Goal: Task Accomplishment & Management: Complete application form

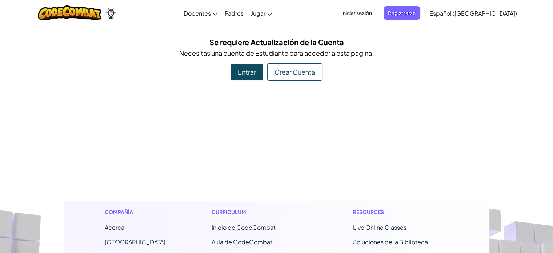
click at [256, 75] on div "Entrar" at bounding box center [247, 72] width 32 height 17
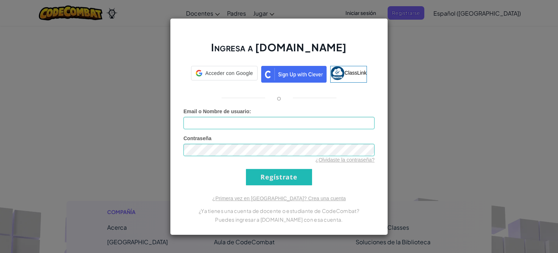
type input "MMAZA118"
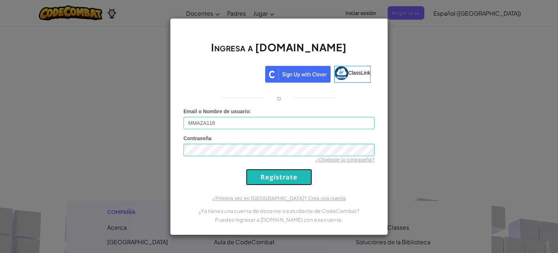
click at [278, 184] on input "Regístrate" at bounding box center [279, 177] width 66 height 16
